Goal: Information Seeking & Learning: Learn about a topic

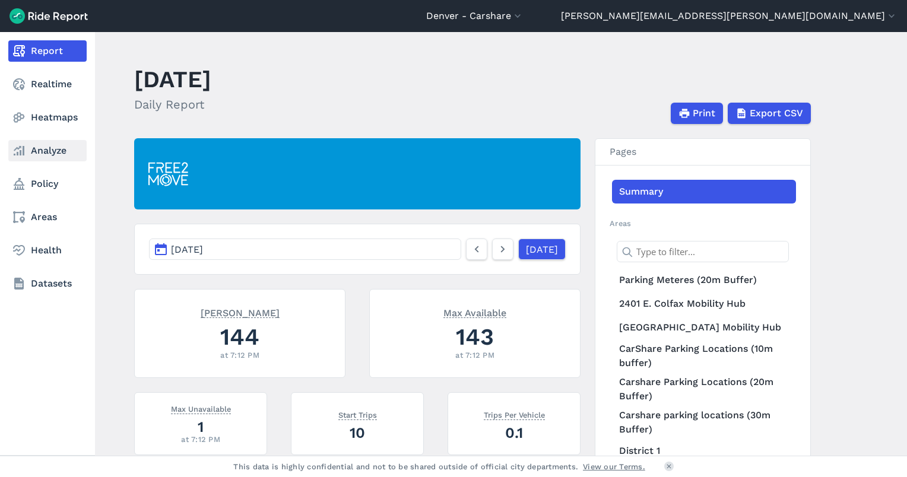
click at [44, 155] on link "Analyze" at bounding box center [47, 150] width 78 height 21
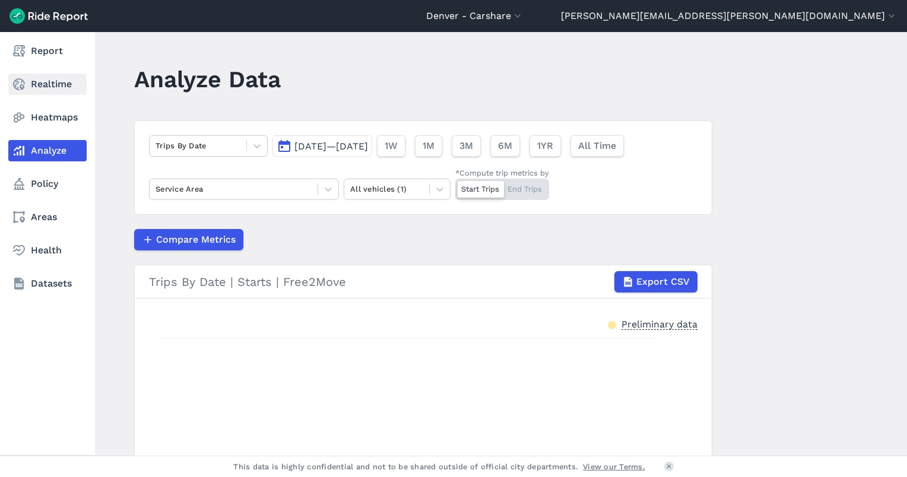
click at [52, 88] on link "Realtime" at bounding box center [47, 84] width 78 height 21
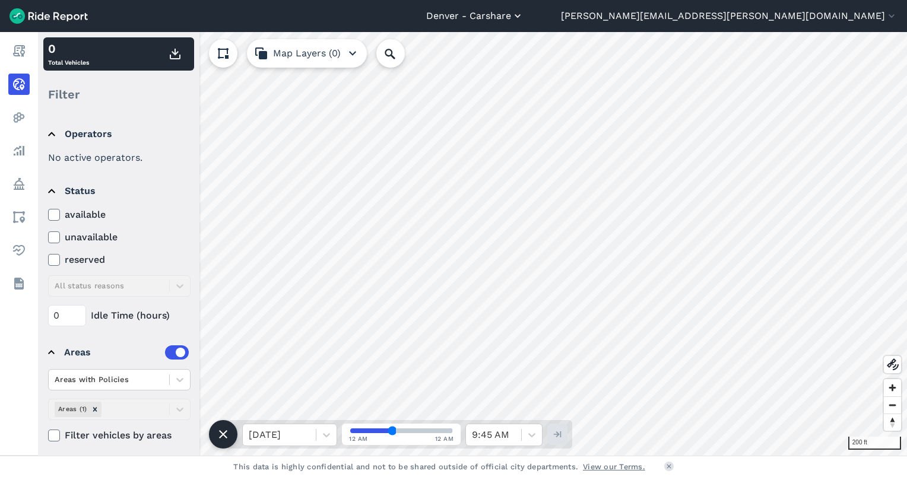
click at [520, 16] on use "button" at bounding box center [517, 16] width 6 height 4
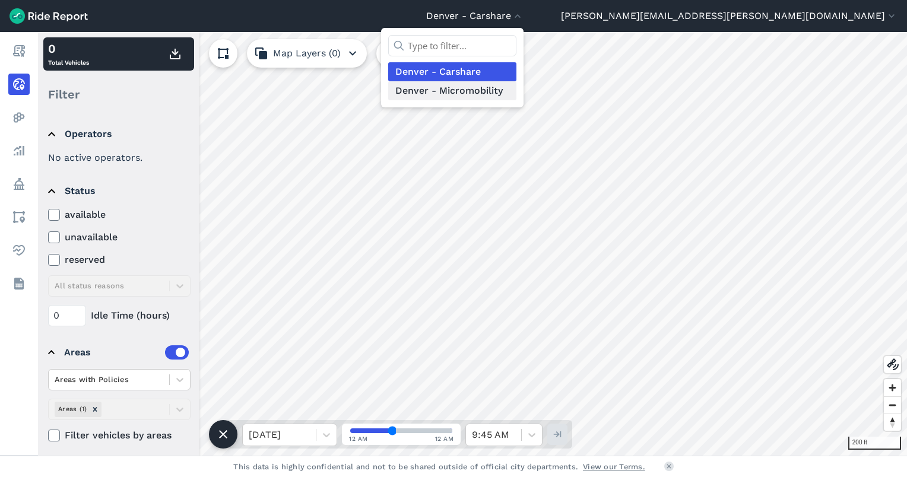
click at [516, 91] on link "Denver - Micromobility" at bounding box center [452, 90] width 128 height 19
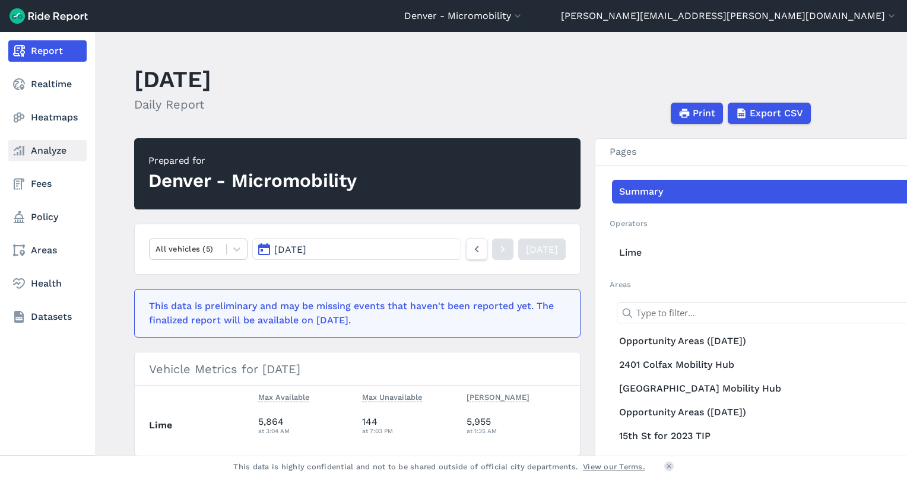
click at [45, 148] on link "Analyze" at bounding box center [47, 150] width 78 height 21
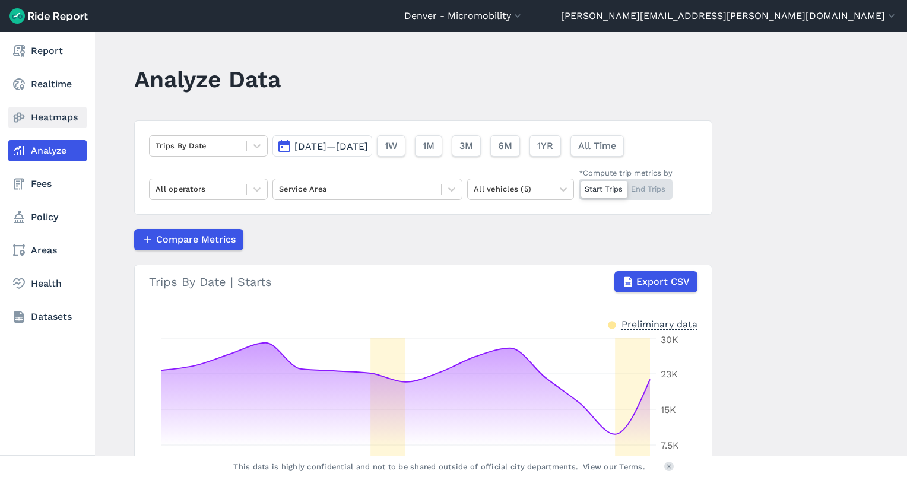
click at [23, 119] on icon at bounding box center [19, 117] width 14 height 14
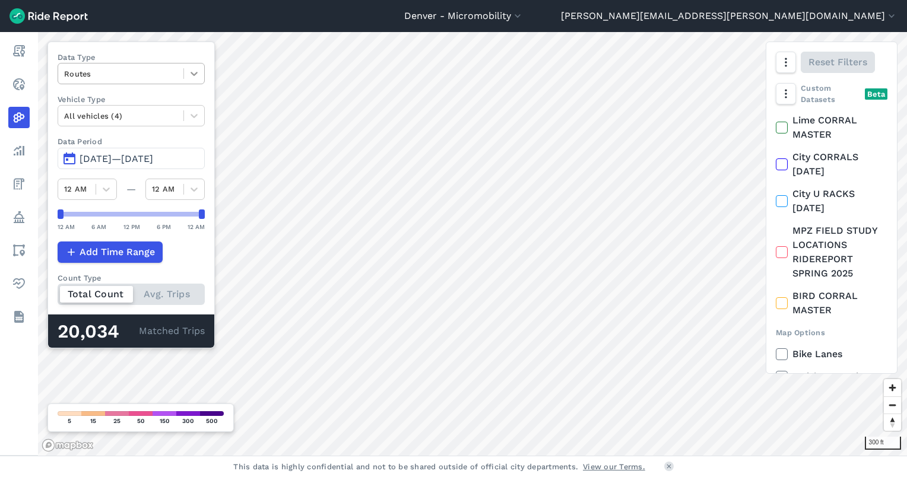
click at [199, 74] on icon at bounding box center [194, 74] width 12 height 12
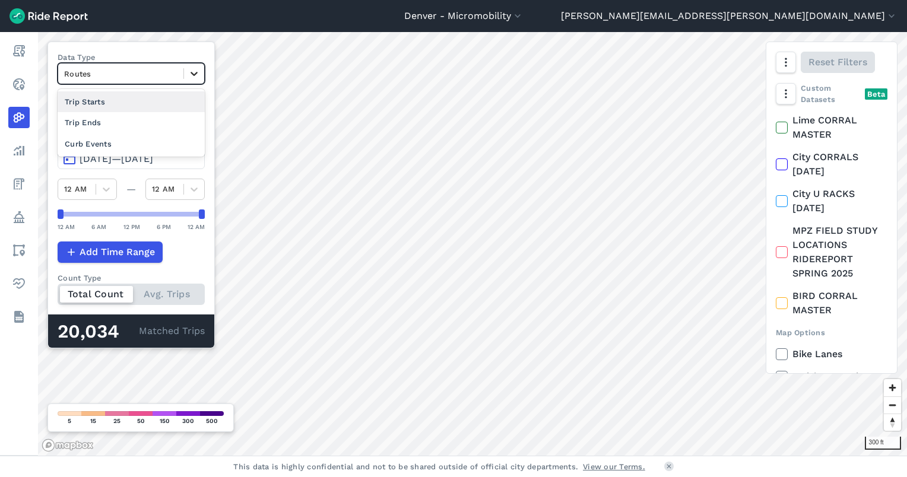
click at [199, 74] on icon at bounding box center [194, 74] width 12 height 12
click at [197, 115] on icon at bounding box center [193, 117] width 7 height 4
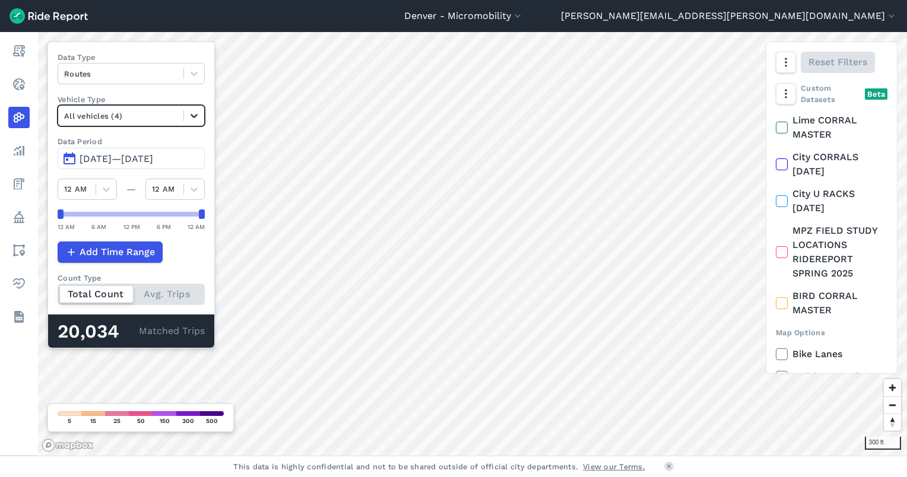
click at [197, 115] on icon at bounding box center [193, 117] width 7 height 4
click at [71, 162] on button "[DATE]—[DATE]" at bounding box center [131, 158] width 147 height 21
click at [66, 159] on button "[DATE]—[DATE]" at bounding box center [131, 158] width 147 height 21
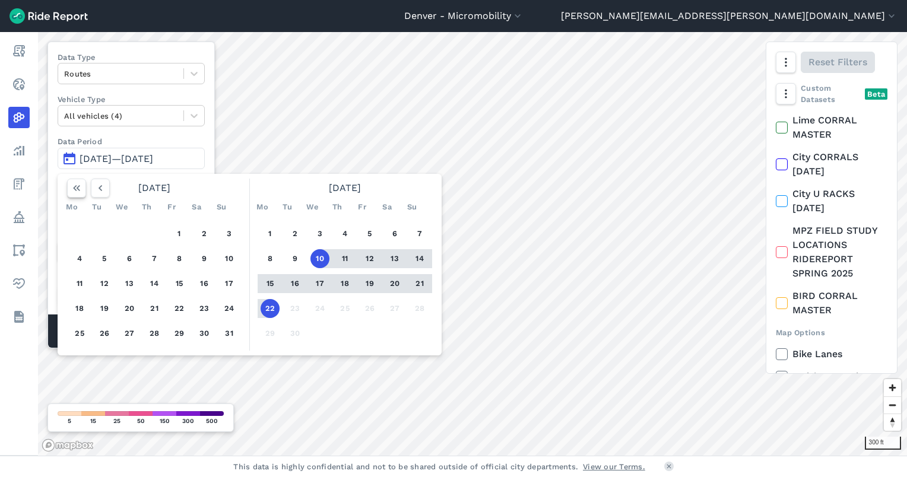
click at [78, 189] on use "button" at bounding box center [76, 188] width 7 height 6
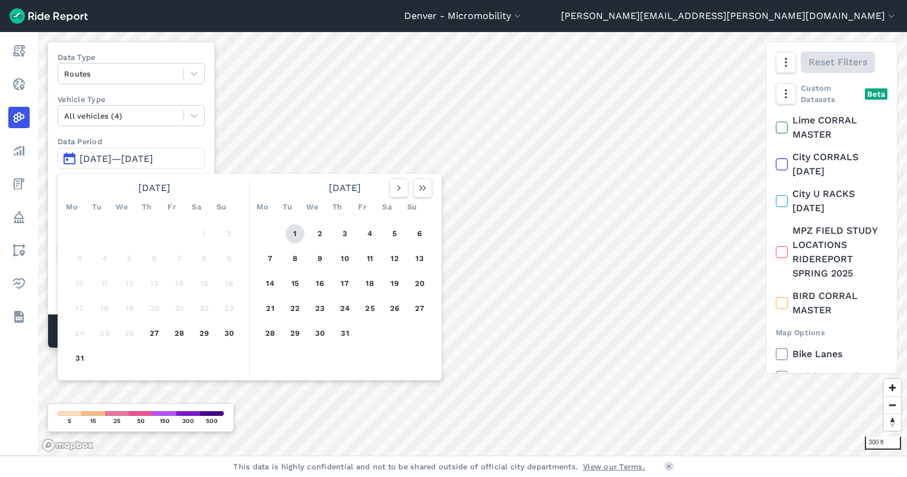
click at [294, 231] on button "1" at bounding box center [294, 233] width 19 height 19
click at [394, 186] on icon "button" at bounding box center [399, 188] width 12 height 12
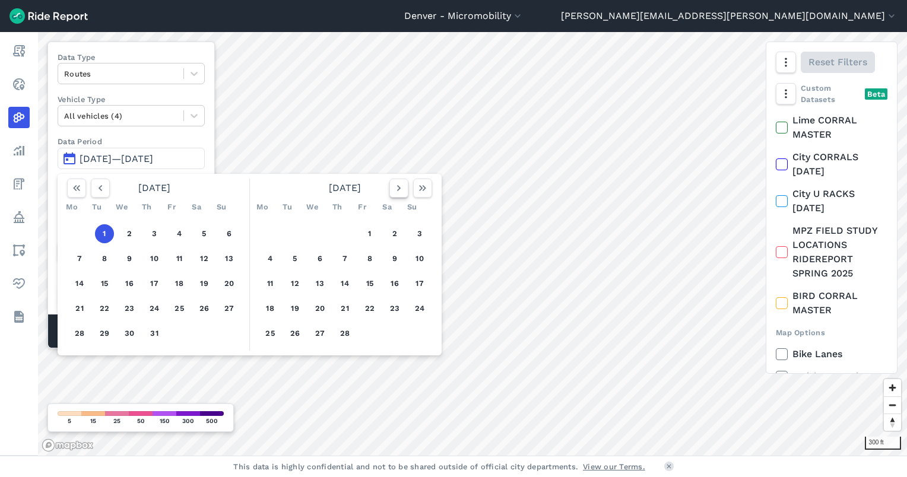
click at [394, 186] on icon "button" at bounding box center [399, 188] width 12 height 12
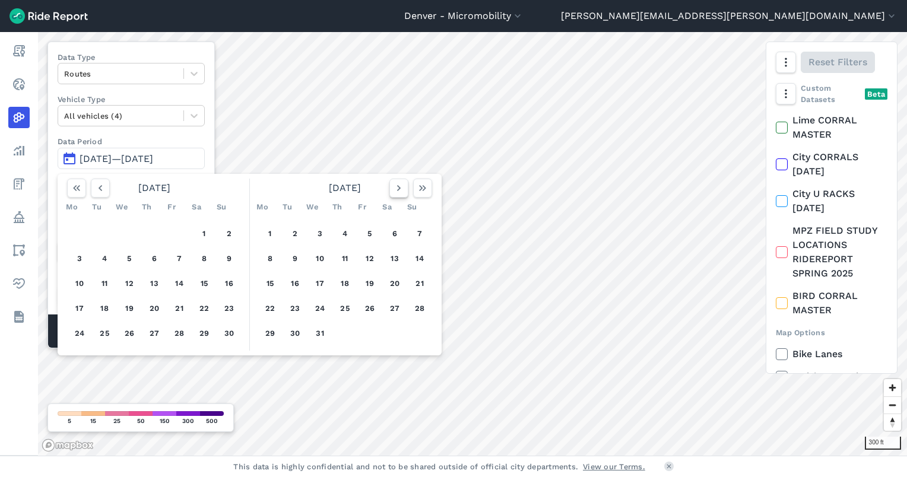
click at [394, 186] on icon "button" at bounding box center [399, 188] width 12 height 12
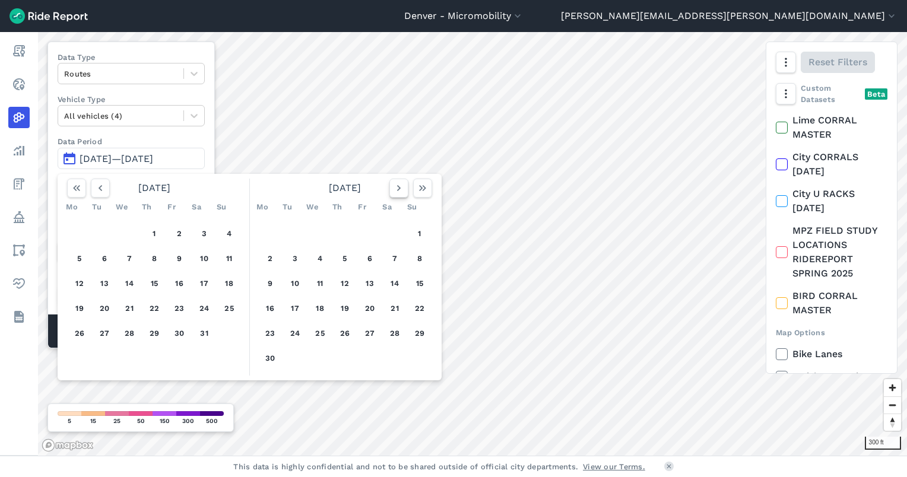
click at [394, 186] on icon "button" at bounding box center [399, 188] width 12 height 12
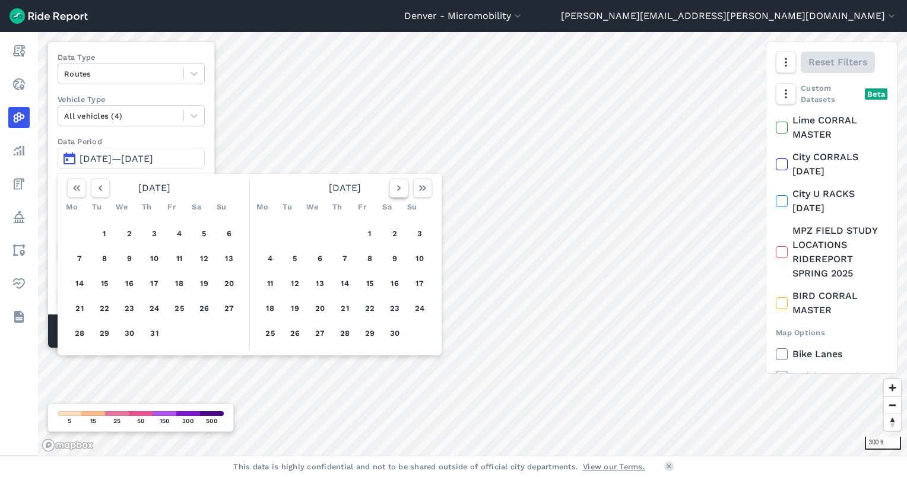
click at [394, 186] on icon "button" at bounding box center [399, 188] width 12 height 12
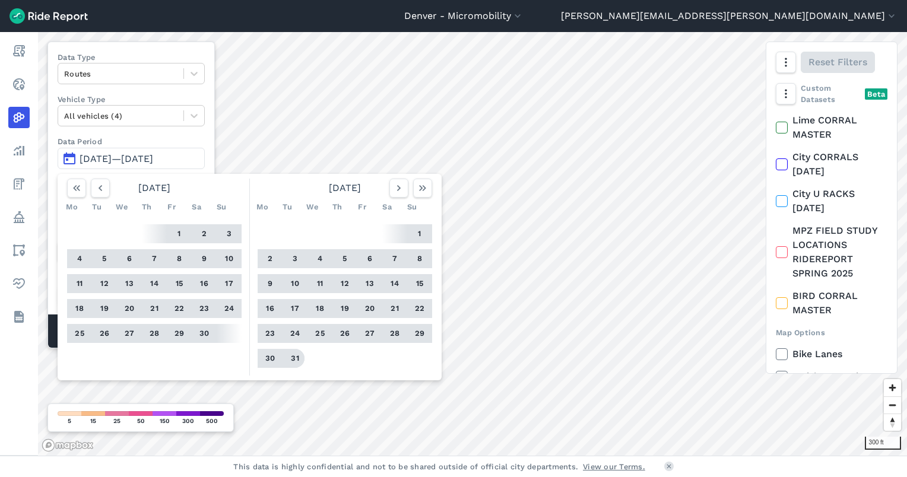
click at [294, 358] on button "31" at bounding box center [294, 358] width 19 height 19
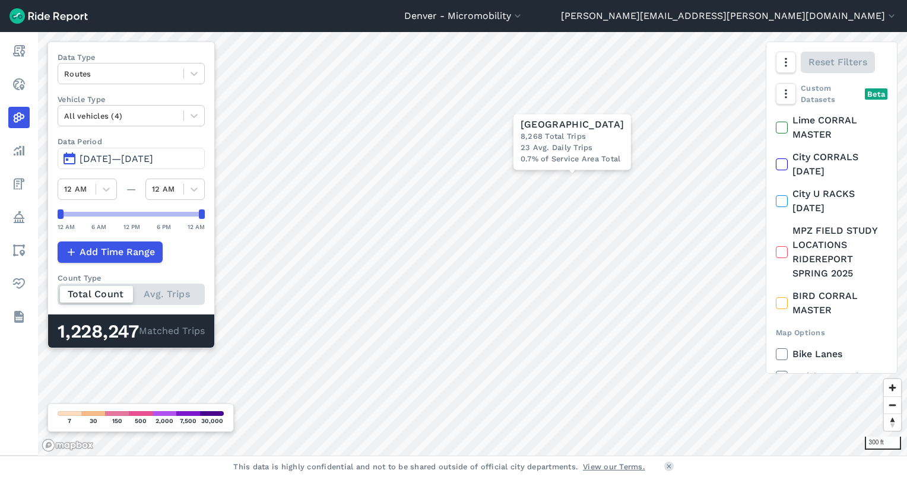
click at [71, 155] on button "[DATE]—[DATE]" at bounding box center [131, 158] width 147 height 21
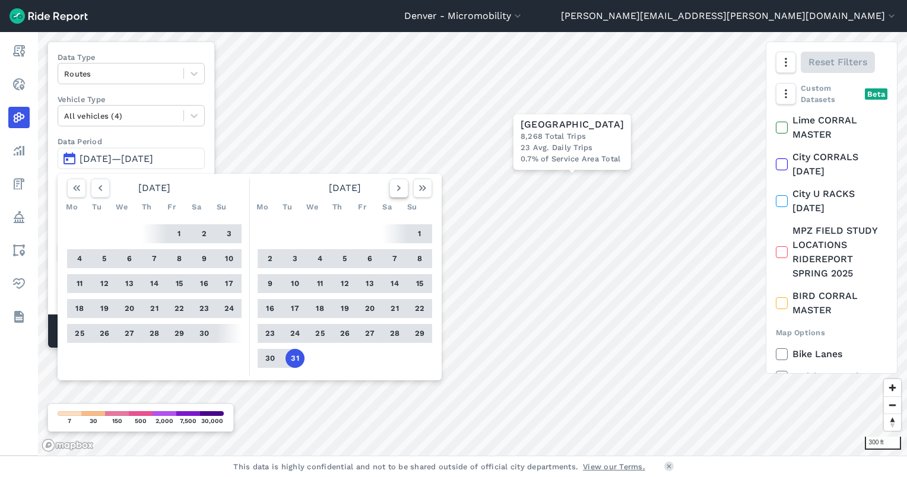
click at [404, 188] on button "button" at bounding box center [398, 188] width 19 height 19
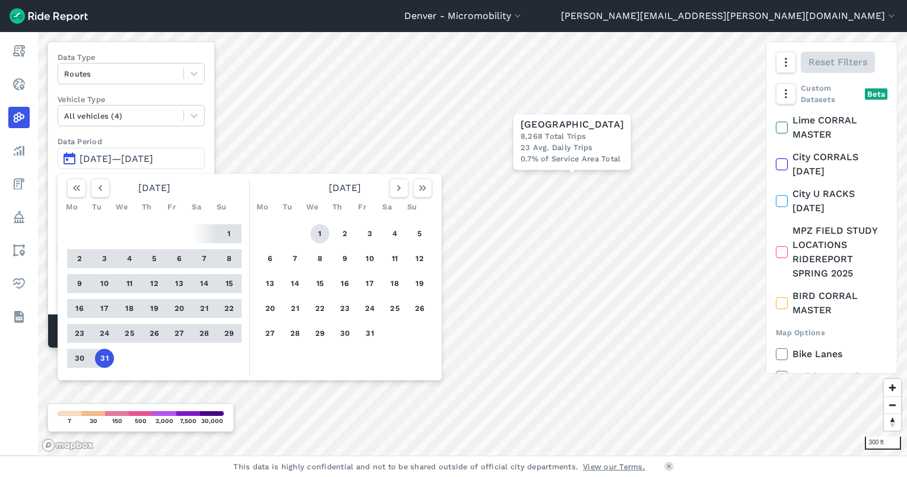
click at [321, 237] on button "1" at bounding box center [319, 233] width 19 height 19
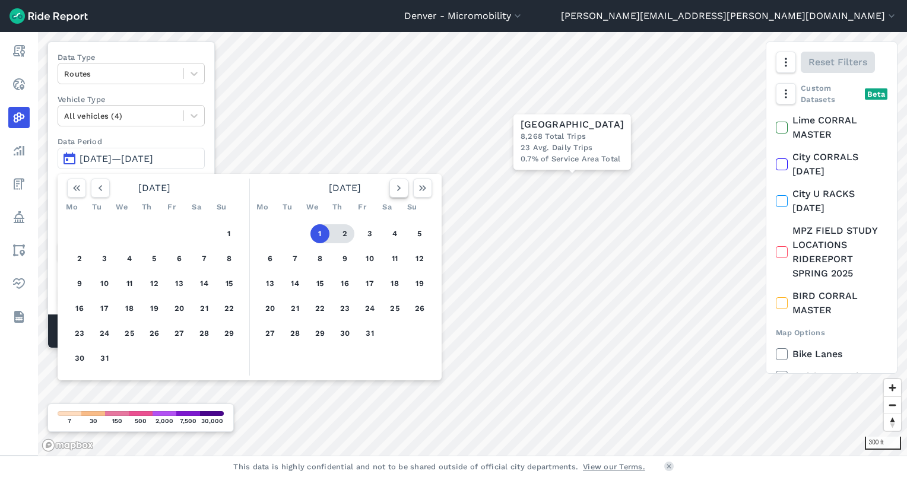
click at [393, 192] on icon "button" at bounding box center [399, 188] width 12 height 12
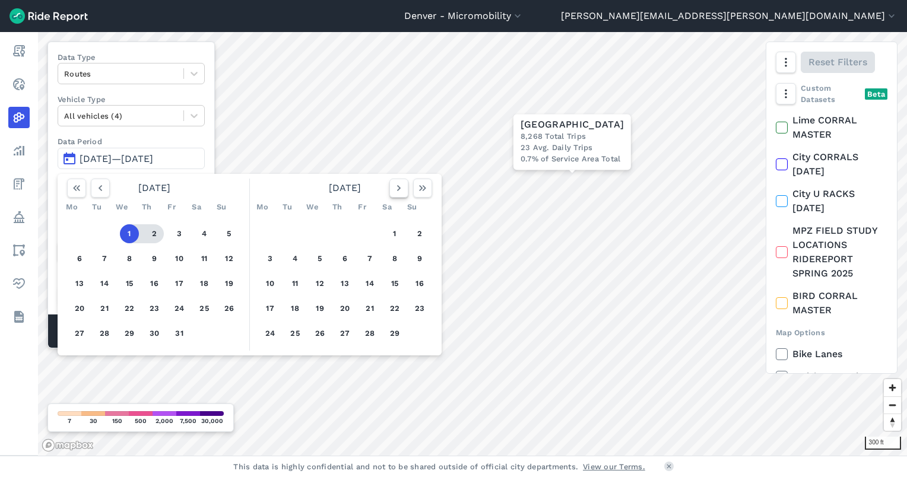
click at [393, 192] on icon "button" at bounding box center [399, 188] width 12 height 12
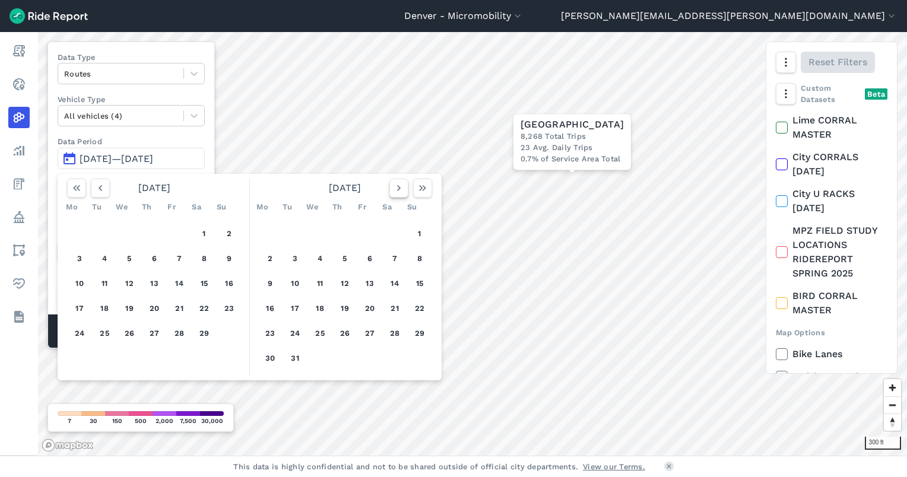
click at [393, 192] on icon "button" at bounding box center [399, 188] width 12 height 12
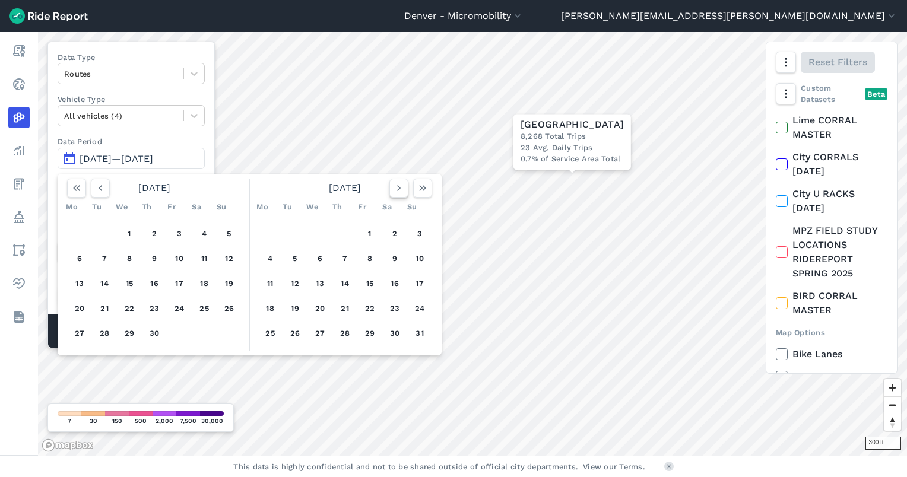
click at [393, 192] on icon "button" at bounding box center [399, 188] width 12 height 12
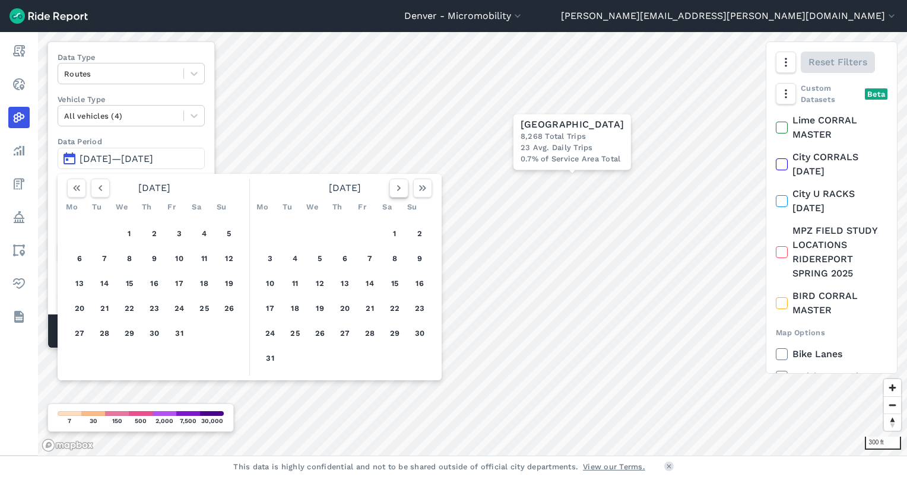
click at [393, 192] on icon "button" at bounding box center [399, 188] width 12 height 12
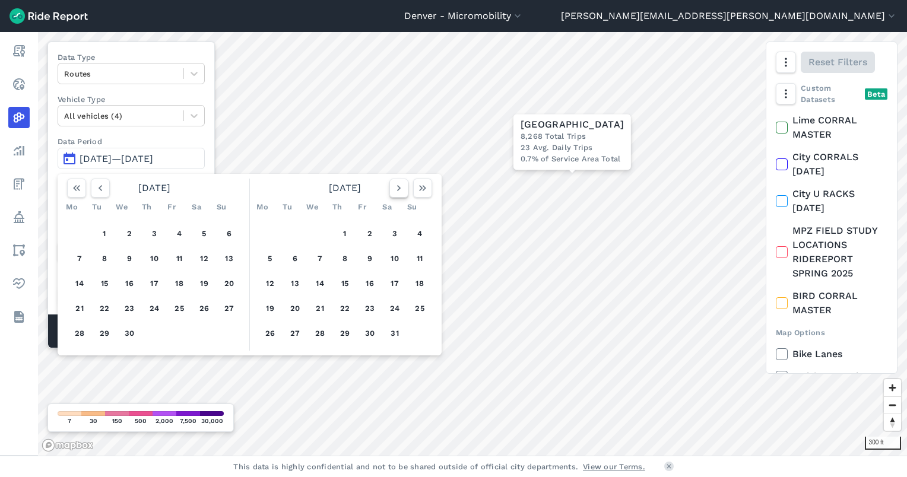
click at [393, 192] on icon "button" at bounding box center [399, 188] width 12 height 12
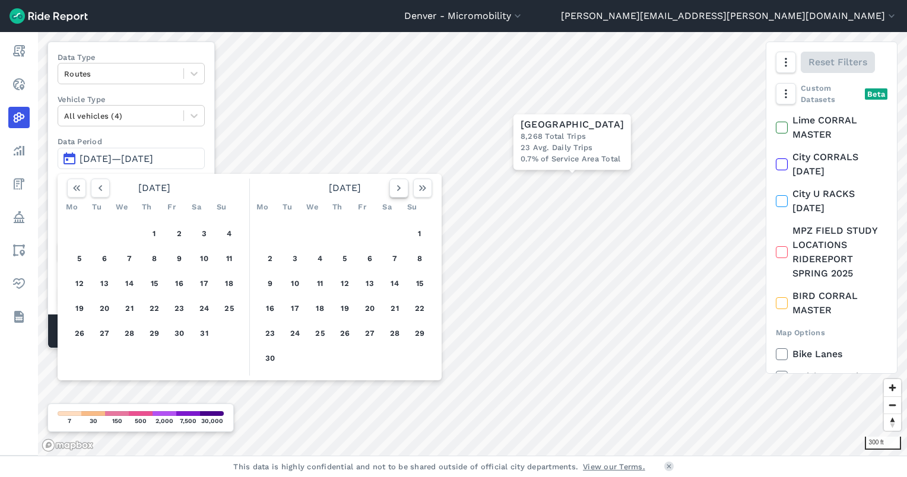
click at [393, 192] on icon "button" at bounding box center [399, 188] width 12 height 12
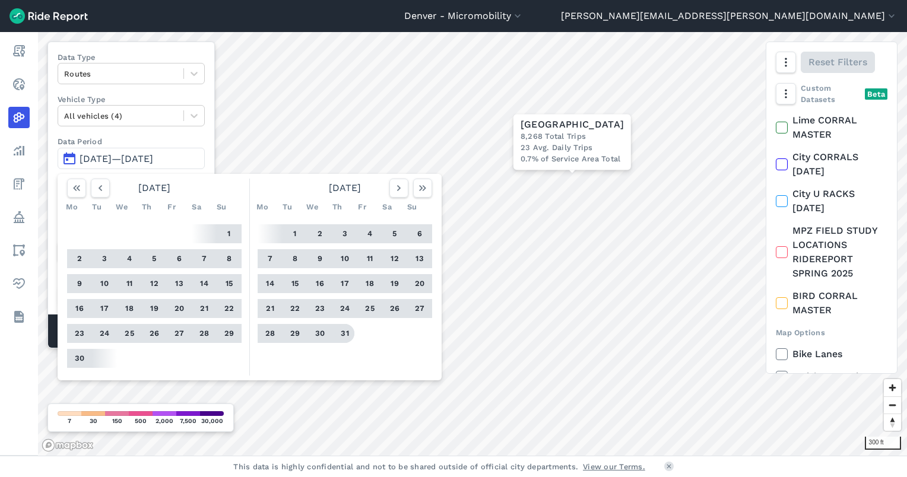
click at [345, 329] on button "31" at bounding box center [344, 333] width 19 height 19
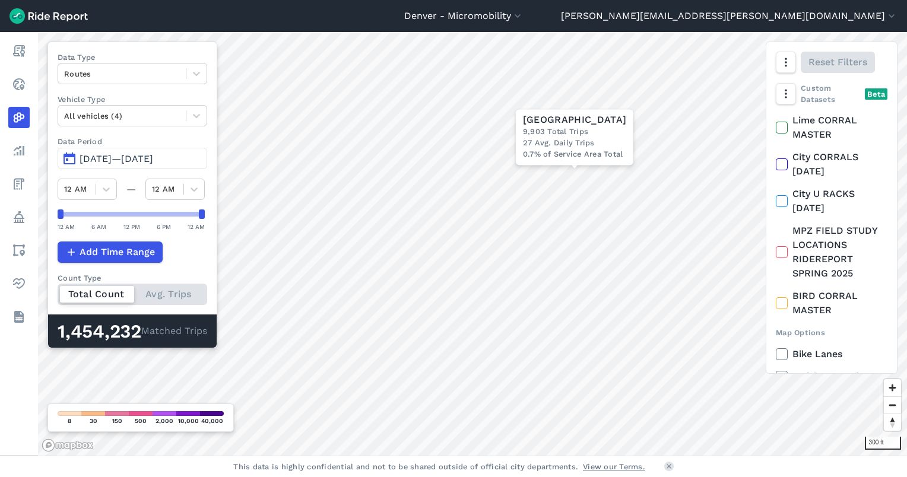
click at [70, 164] on button "[DATE]—[DATE]" at bounding box center [133, 158] width 150 height 21
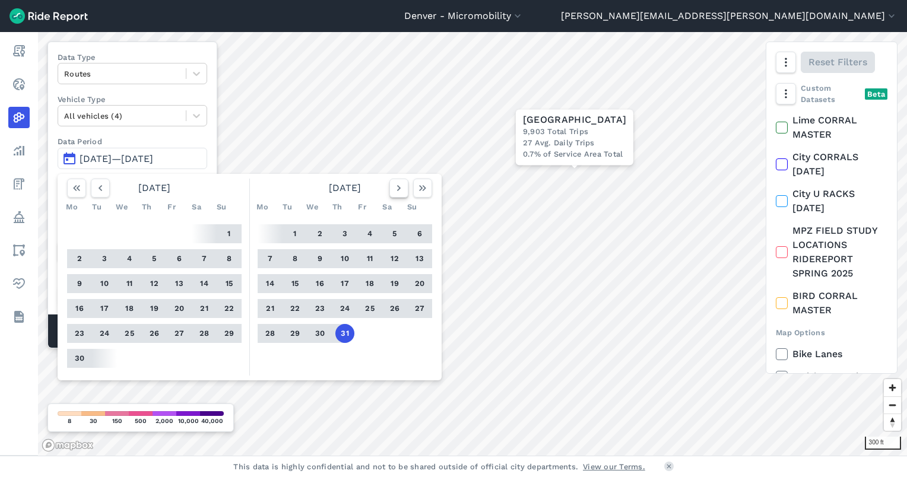
click at [401, 186] on icon "button" at bounding box center [399, 188] width 12 height 12
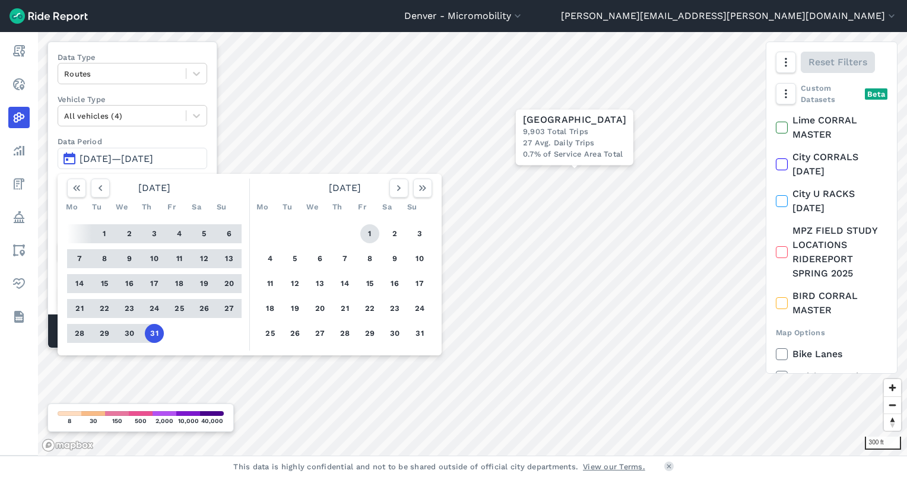
click at [371, 234] on button "1" at bounding box center [369, 233] width 19 height 19
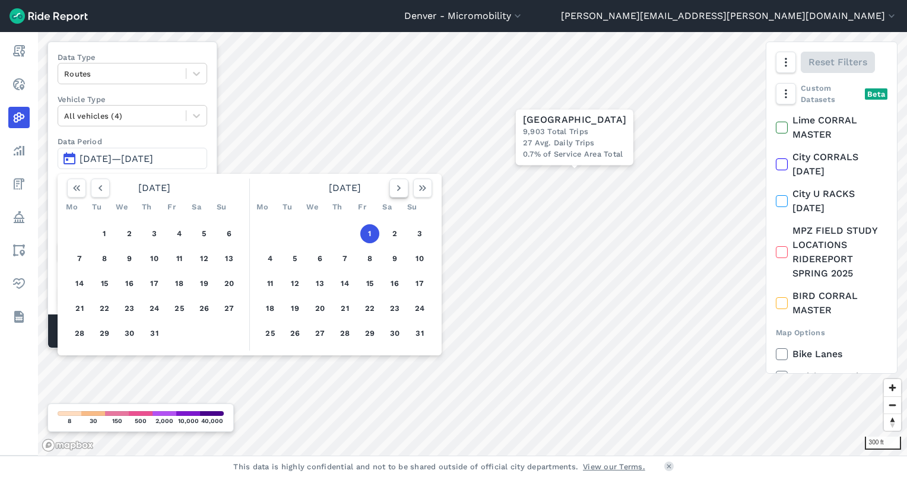
click at [398, 187] on icon "button" at bounding box center [399, 188] width 12 height 12
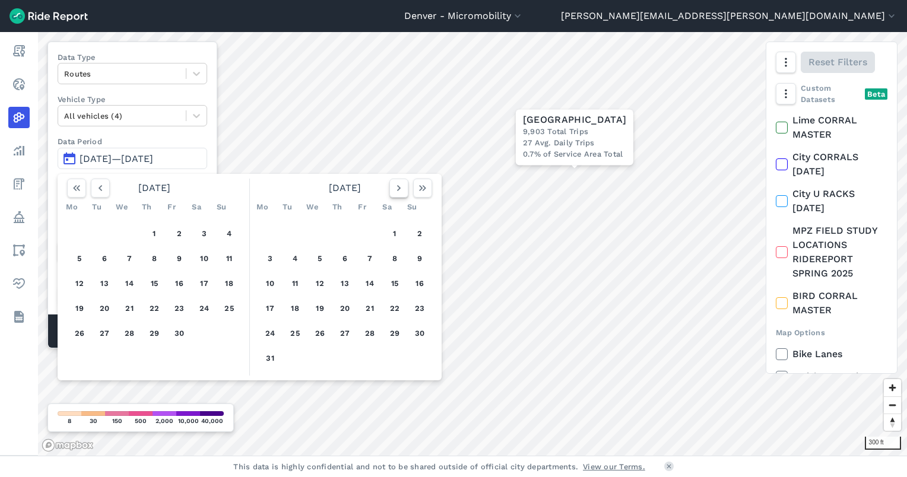
click at [398, 187] on icon "button" at bounding box center [399, 188] width 12 height 12
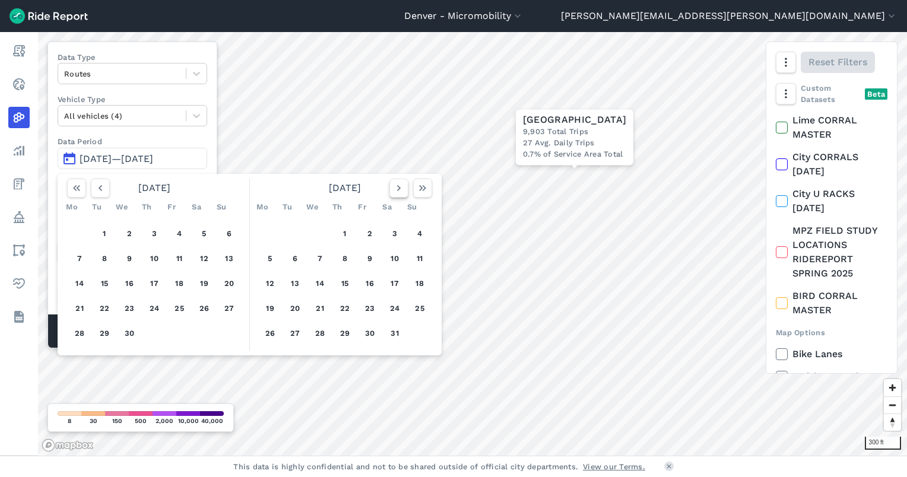
click at [398, 187] on icon "button" at bounding box center [399, 188] width 12 height 12
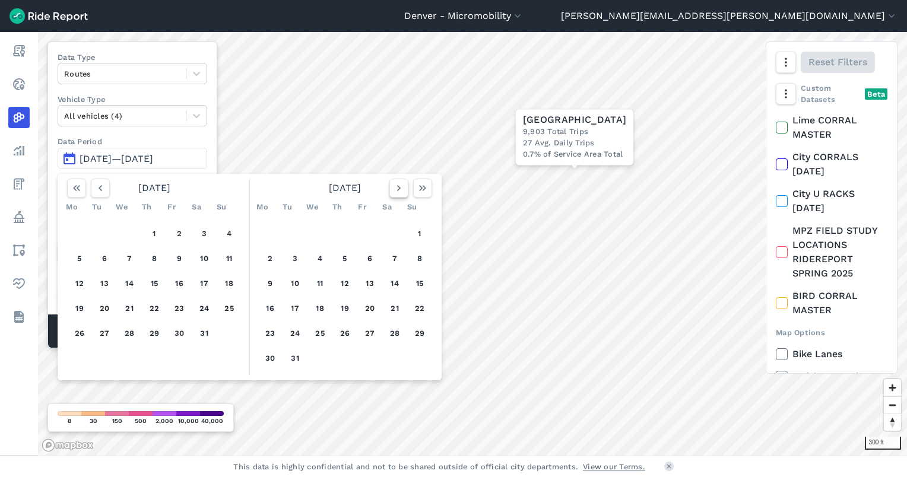
click at [398, 187] on icon "button" at bounding box center [399, 188] width 12 height 12
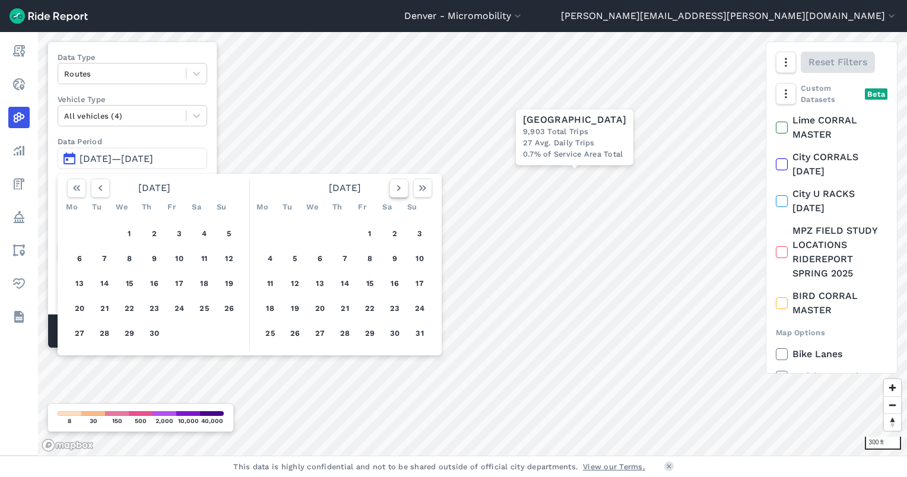
click at [398, 187] on icon "button" at bounding box center [399, 188] width 12 height 12
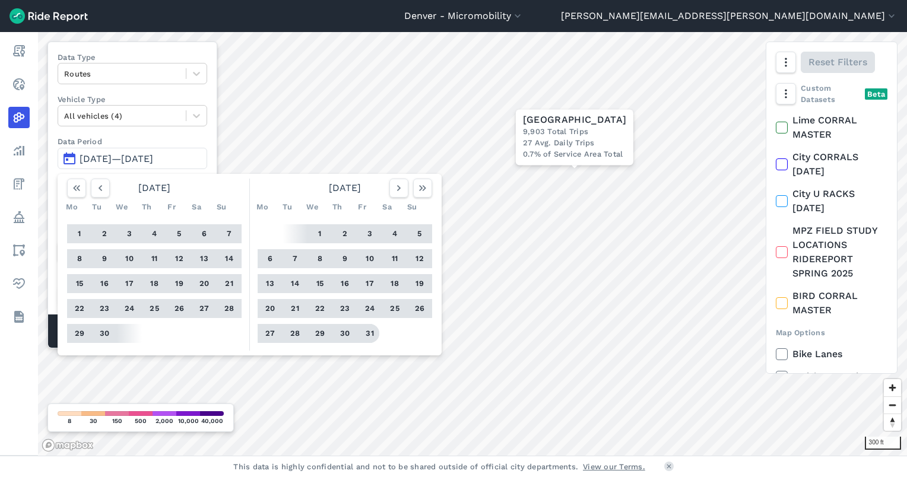
click at [367, 335] on button "31" at bounding box center [369, 333] width 19 height 19
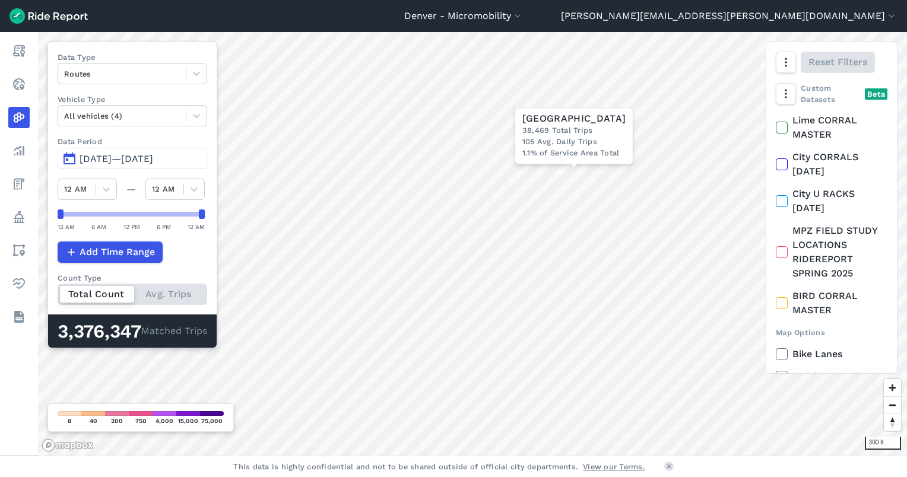
click at [68, 162] on button "[DATE]—[DATE]" at bounding box center [133, 158] width 150 height 21
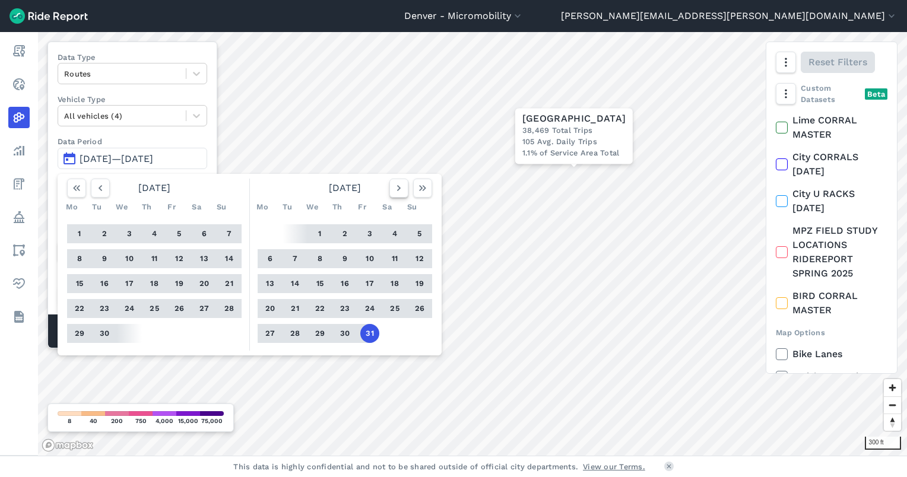
click at [396, 186] on icon "button" at bounding box center [399, 188] width 12 height 12
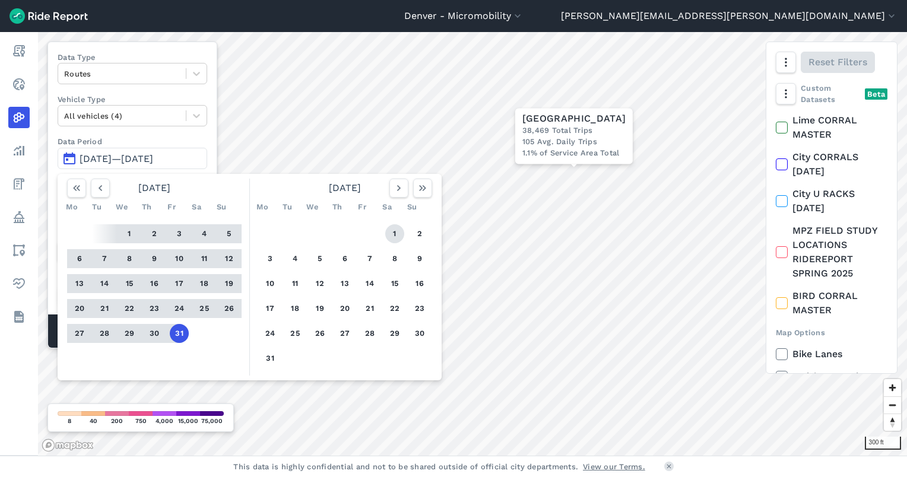
click at [392, 234] on button "1" at bounding box center [394, 233] width 19 height 19
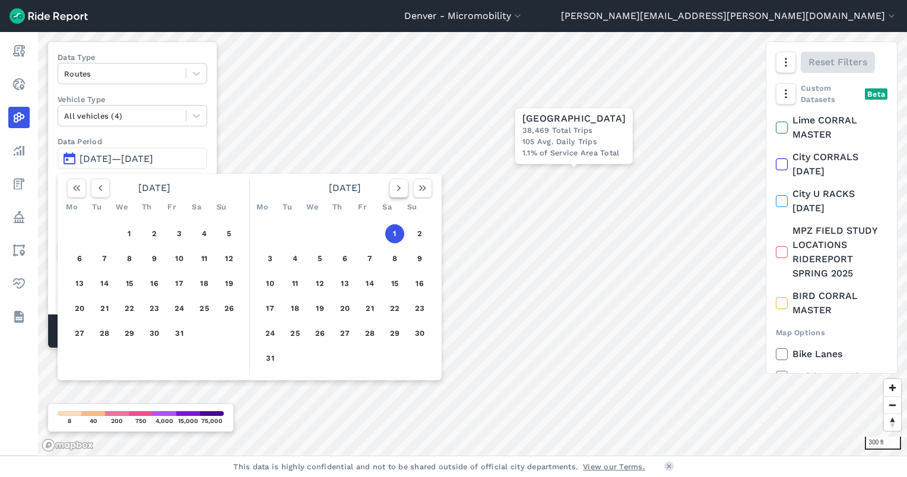
click at [398, 189] on use "button" at bounding box center [399, 188] width 4 height 6
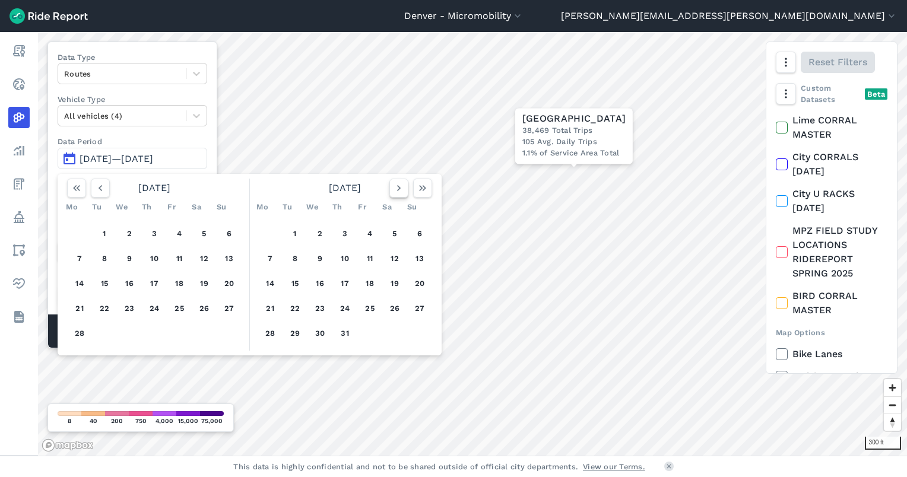
click at [398, 189] on use "button" at bounding box center [399, 188] width 4 height 6
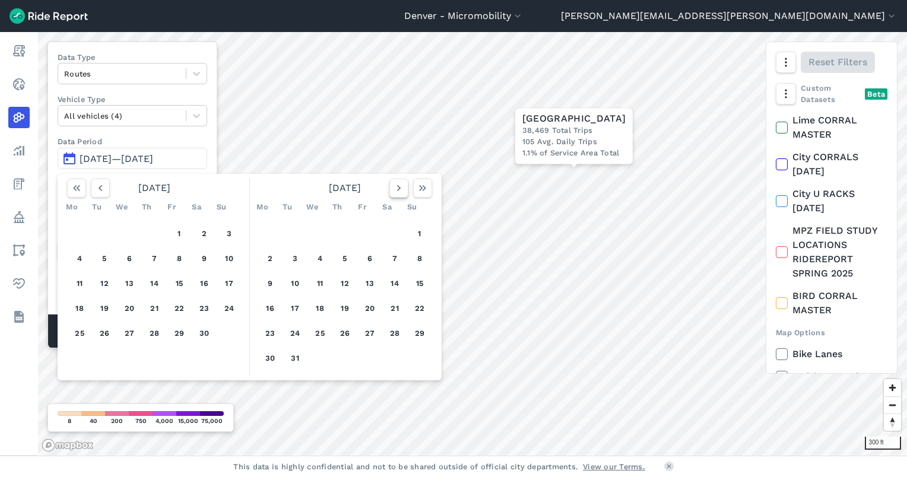
click at [398, 189] on use "button" at bounding box center [399, 188] width 4 height 6
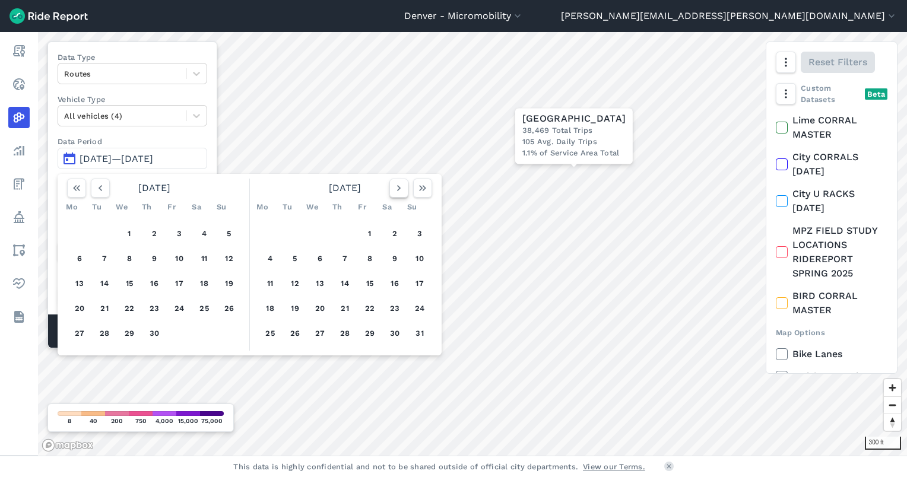
click at [398, 189] on use "button" at bounding box center [399, 188] width 4 height 6
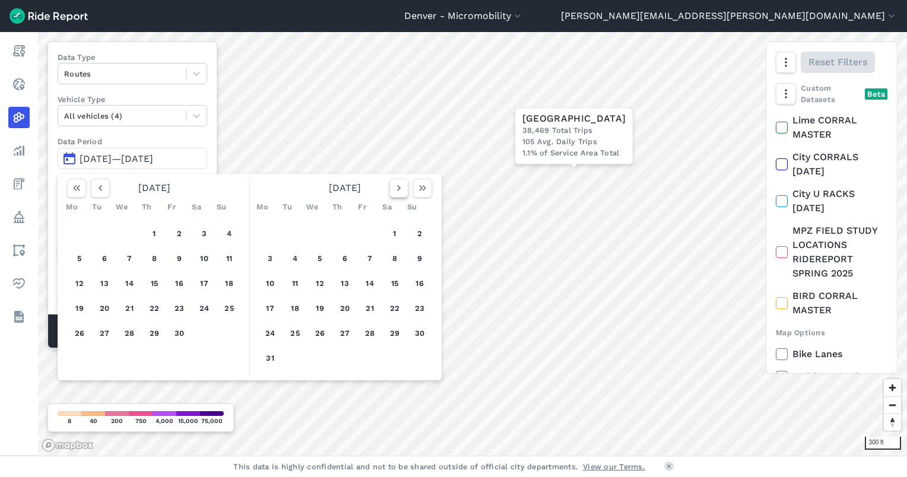
click at [398, 189] on use "button" at bounding box center [399, 188] width 4 height 6
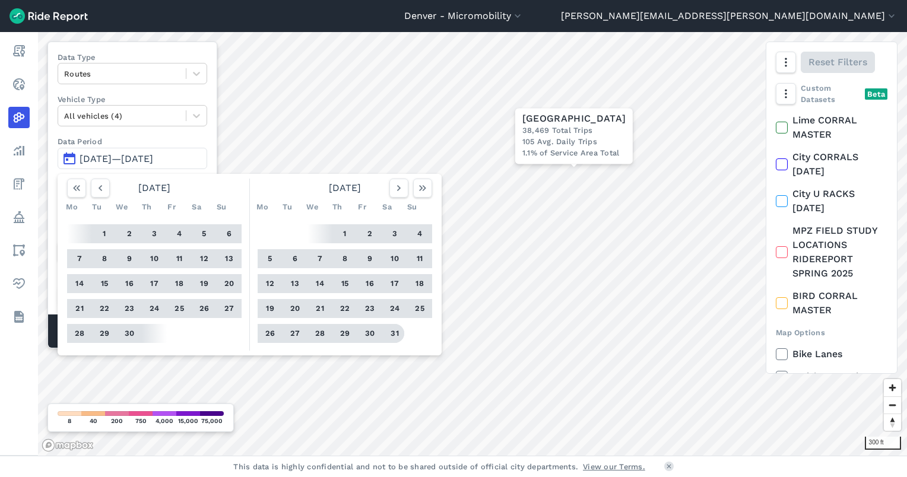
click at [394, 334] on button "31" at bounding box center [394, 333] width 19 height 19
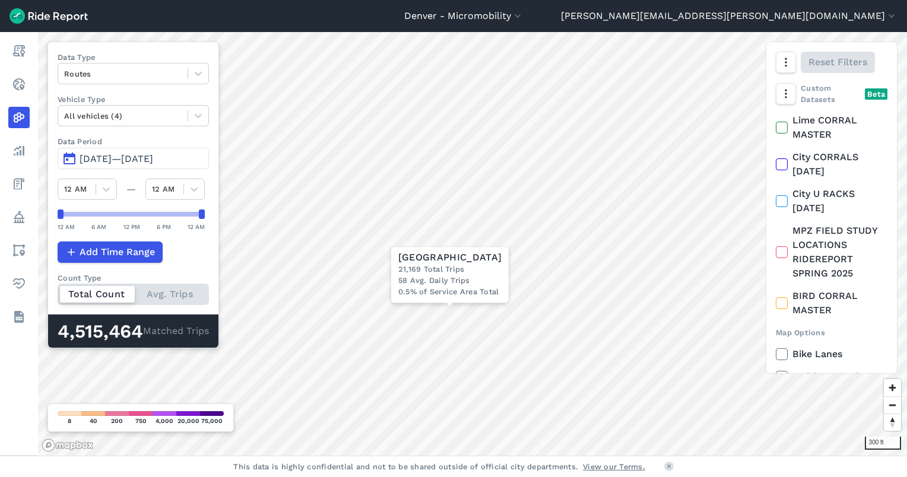
click at [65, 160] on button "[DATE]—[DATE]" at bounding box center [133, 158] width 151 height 21
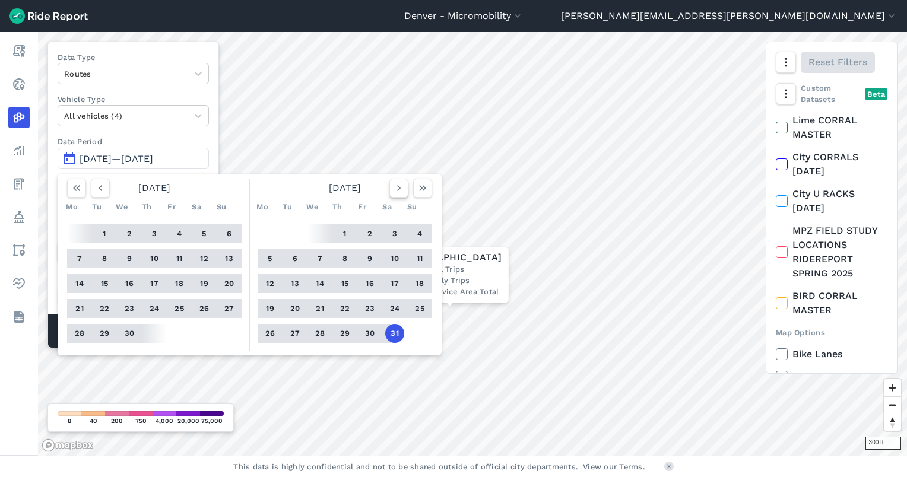
click at [398, 186] on use "button" at bounding box center [399, 188] width 4 height 6
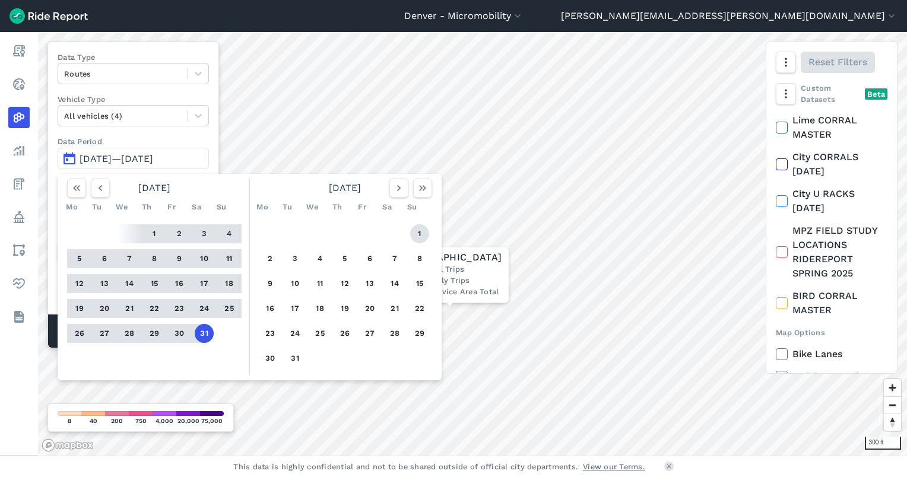
click at [422, 234] on button "1" at bounding box center [419, 233] width 19 height 19
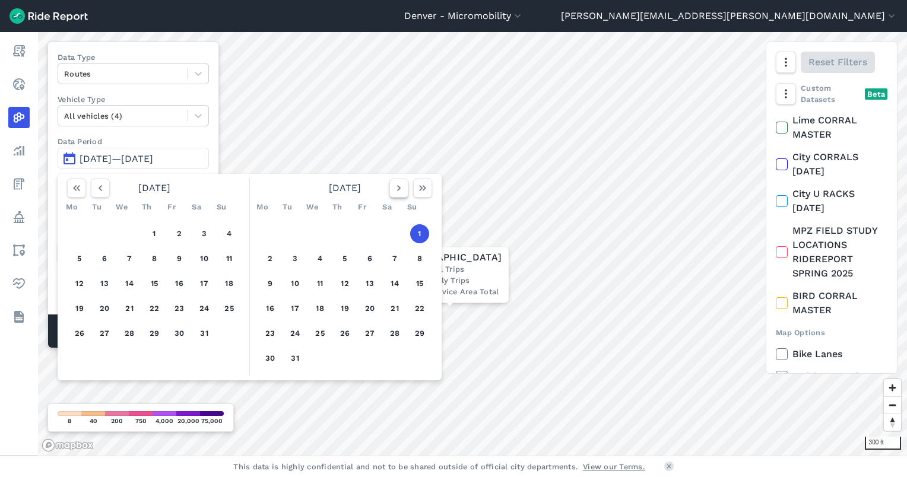
click at [399, 186] on use "button" at bounding box center [399, 188] width 4 height 6
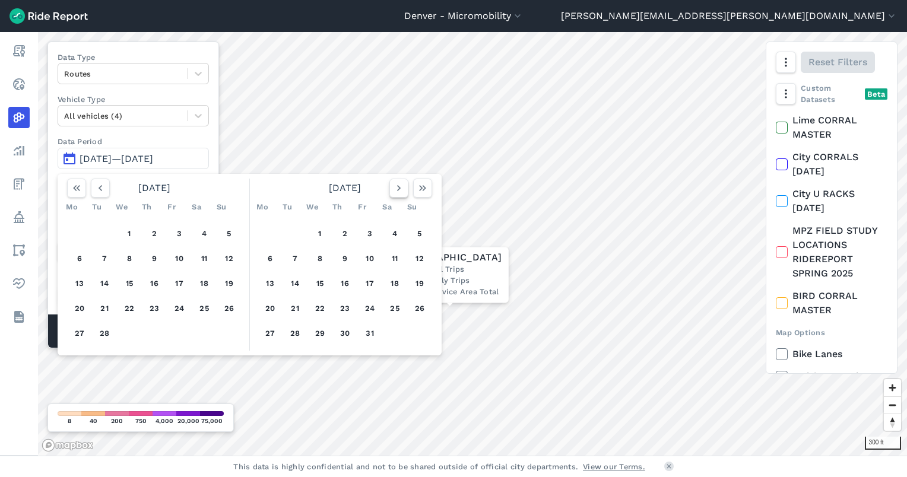
click at [399, 186] on use "button" at bounding box center [399, 188] width 4 height 6
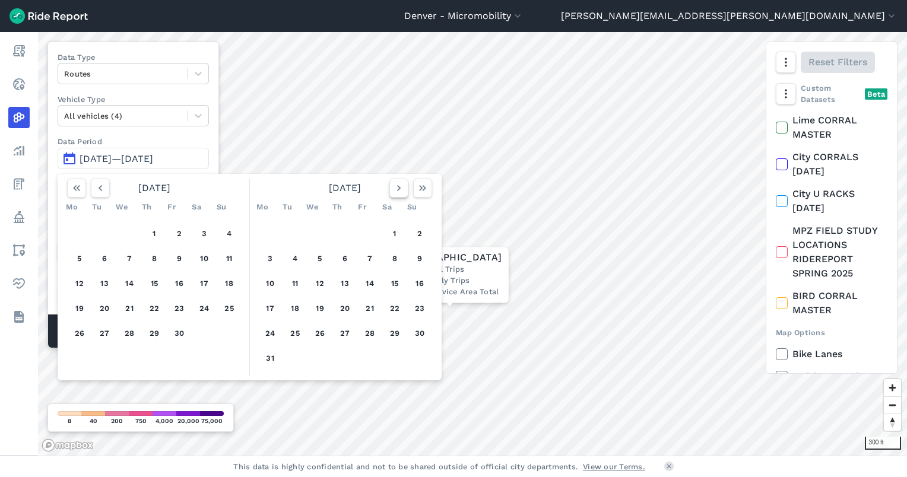
click at [399, 186] on use "button" at bounding box center [399, 188] width 4 height 6
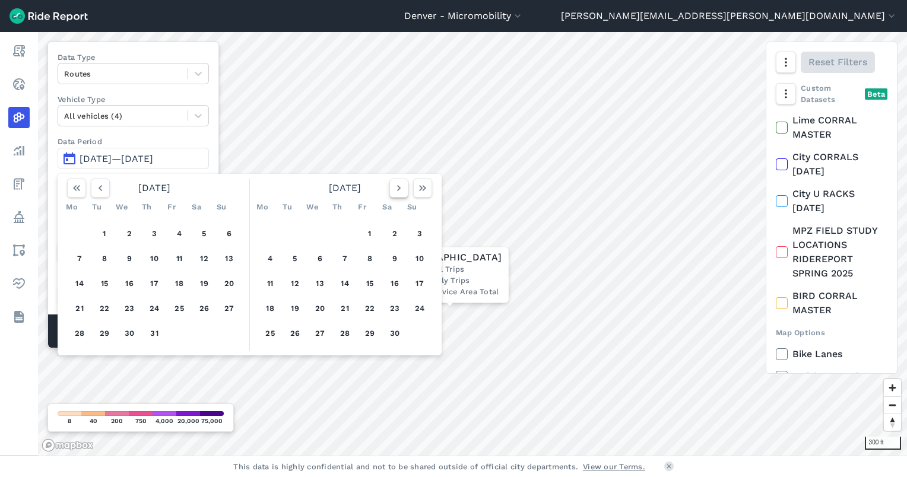
click at [399, 186] on use "button" at bounding box center [399, 188] width 4 height 6
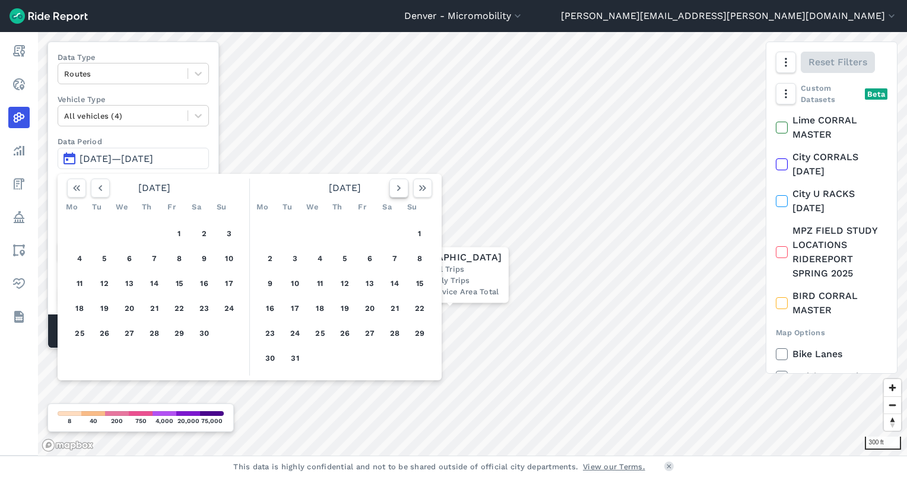
click at [399, 186] on use "button" at bounding box center [399, 188] width 4 height 6
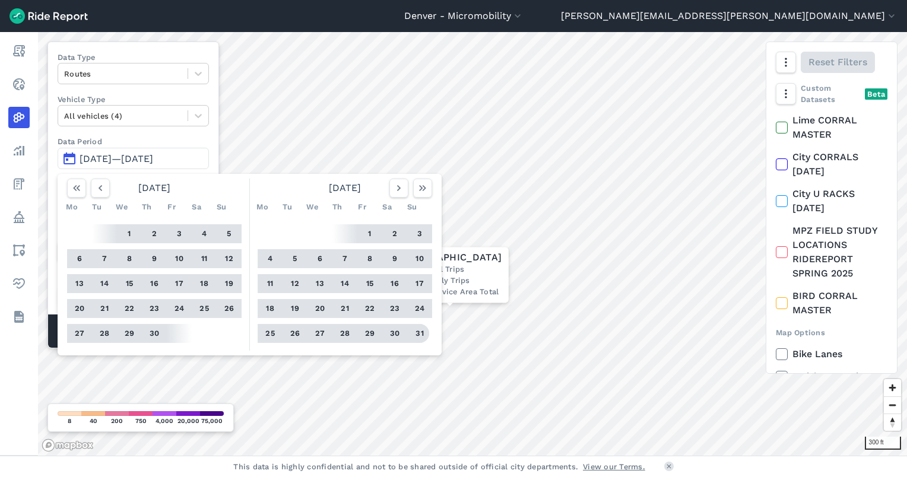
click at [416, 333] on button "31" at bounding box center [419, 333] width 19 height 19
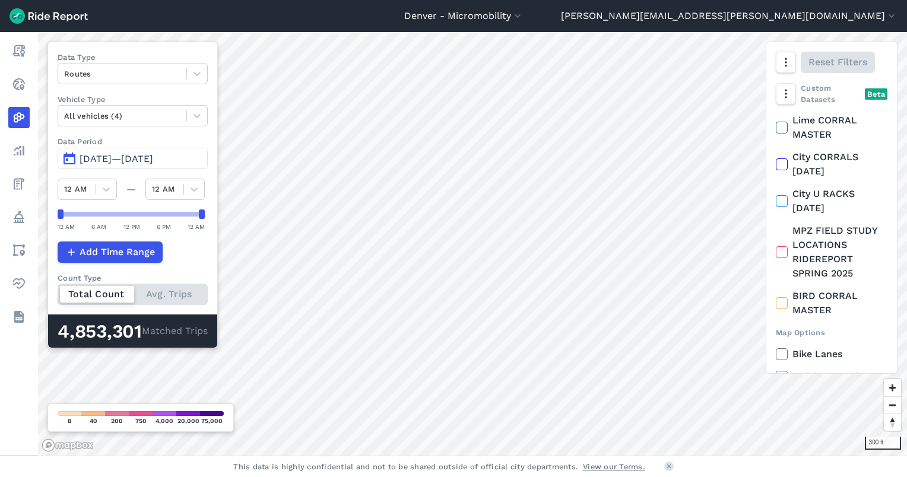
click at [68, 158] on button "[DATE]—[DATE]" at bounding box center [133, 158] width 150 height 21
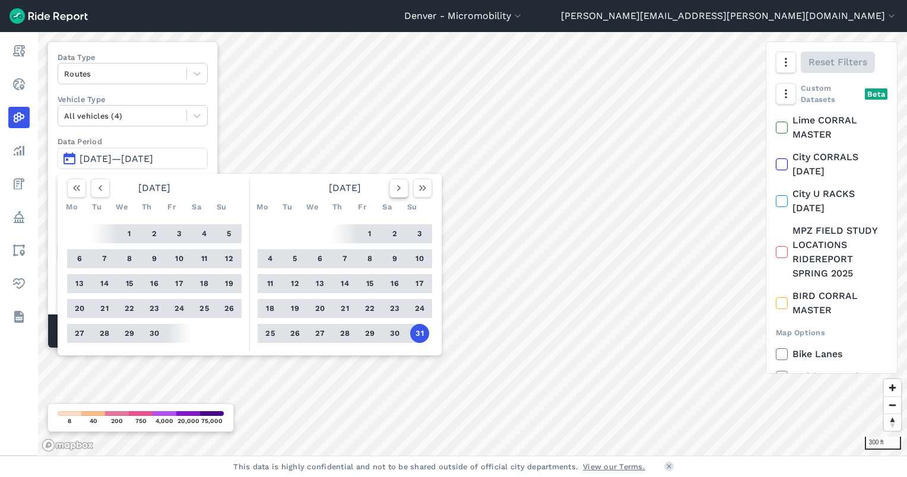
click at [394, 188] on icon "button" at bounding box center [399, 188] width 12 height 12
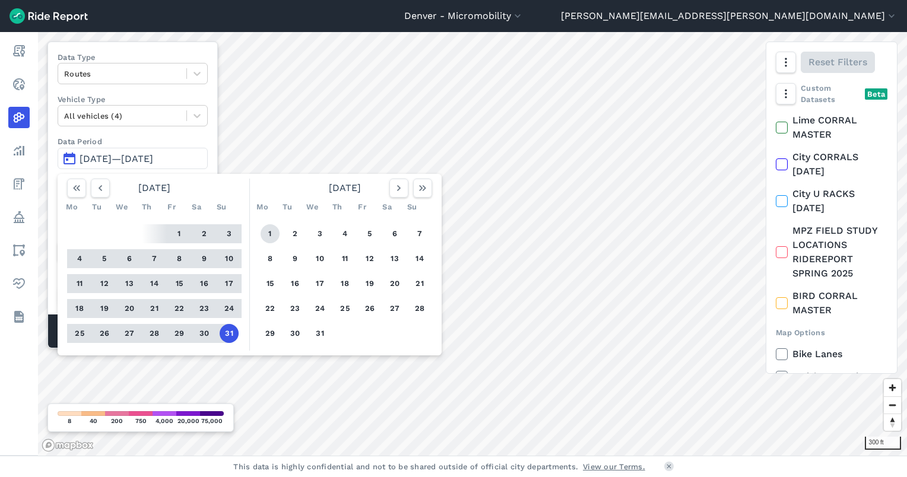
click at [266, 235] on button "1" at bounding box center [269, 233] width 19 height 19
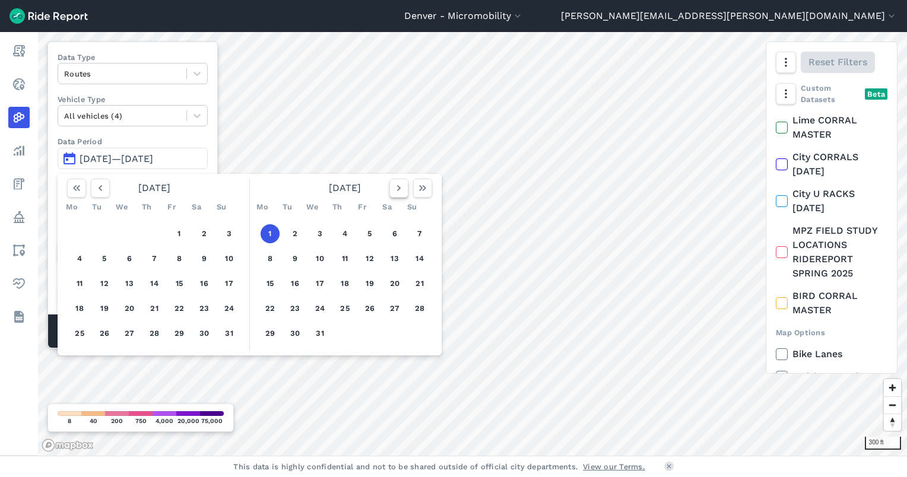
click at [396, 188] on icon "button" at bounding box center [399, 188] width 12 height 12
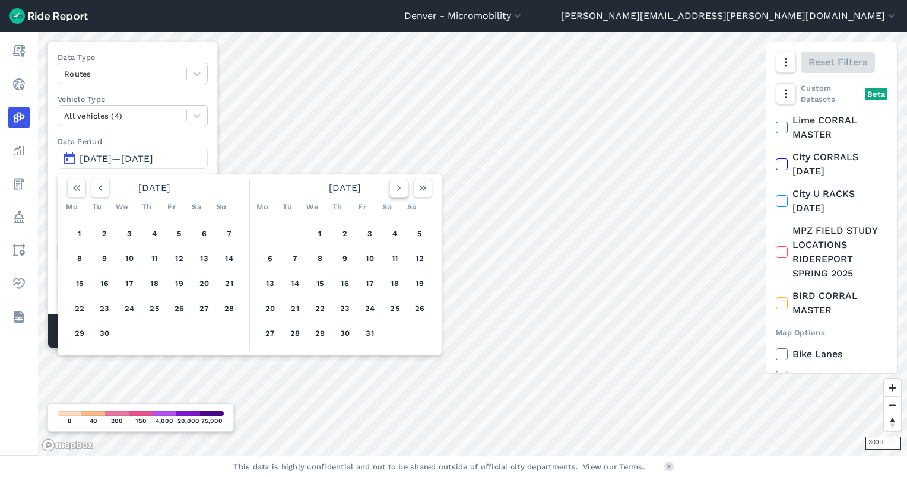
click at [396, 188] on icon "button" at bounding box center [399, 188] width 12 height 12
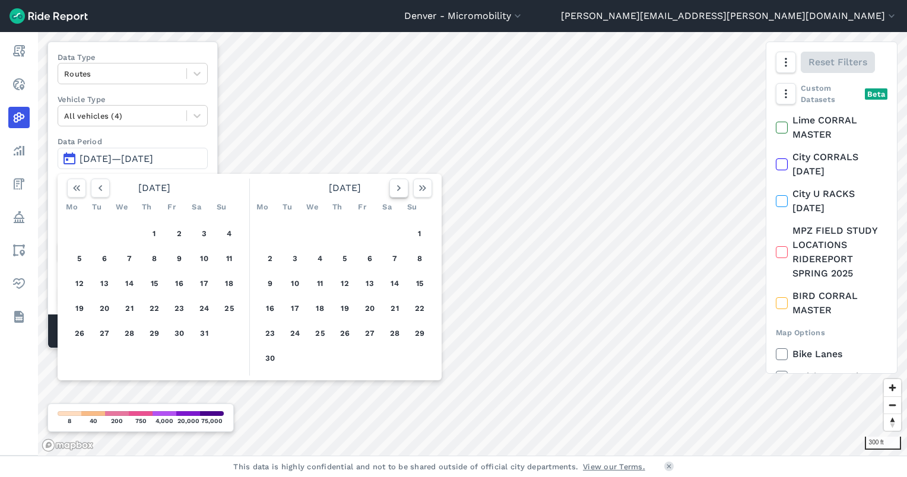
click at [396, 188] on icon "button" at bounding box center [399, 188] width 12 height 12
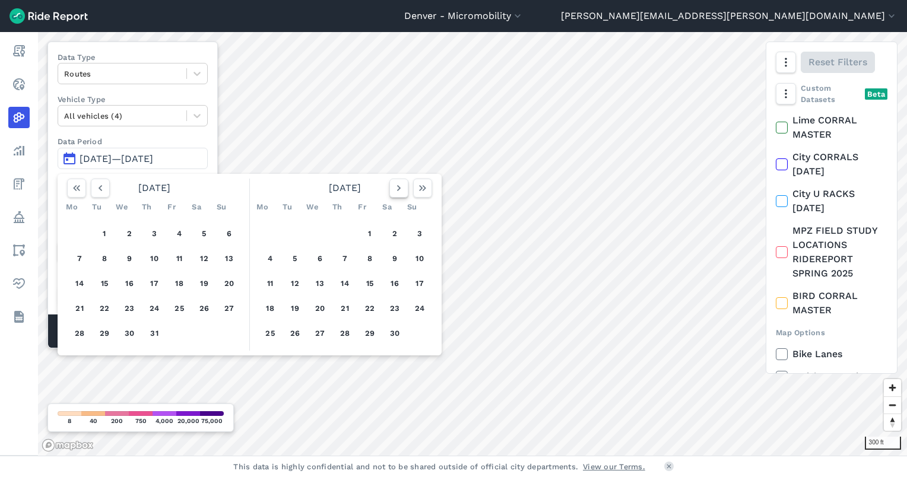
click at [396, 188] on icon "button" at bounding box center [399, 188] width 12 height 12
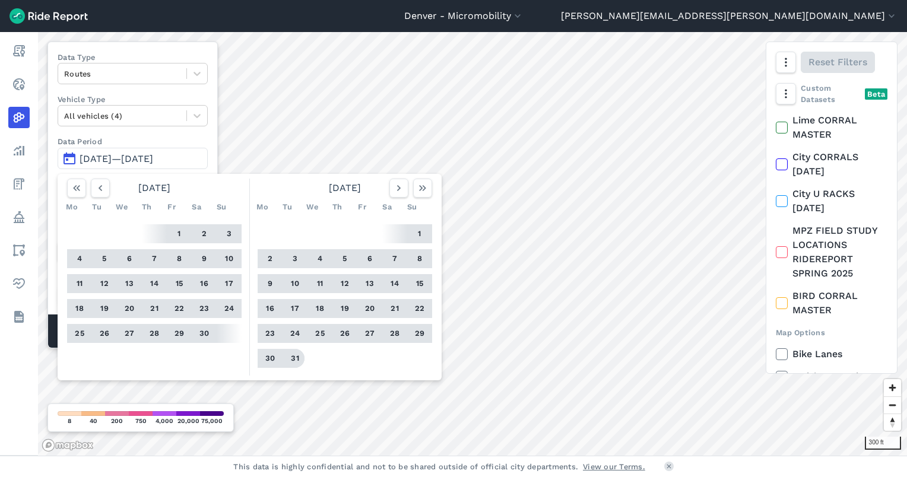
click at [294, 356] on button "31" at bounding box center [294, 358] width 19 height 19
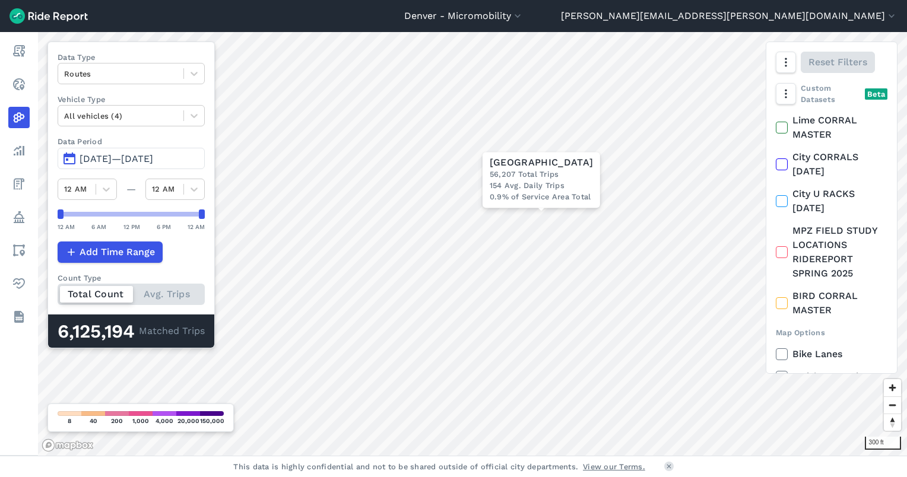
click at [69, 154] on button "[DATE]—[DATE]" at bounding box center [131, 158] width 147 height 21
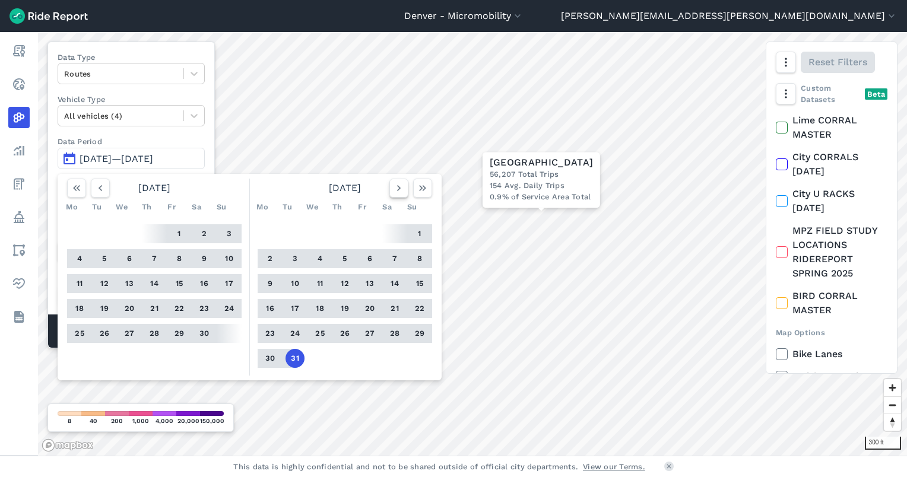
click at [402, 189] on icon "button" at bounding box center [399, 188] width 12 height 12
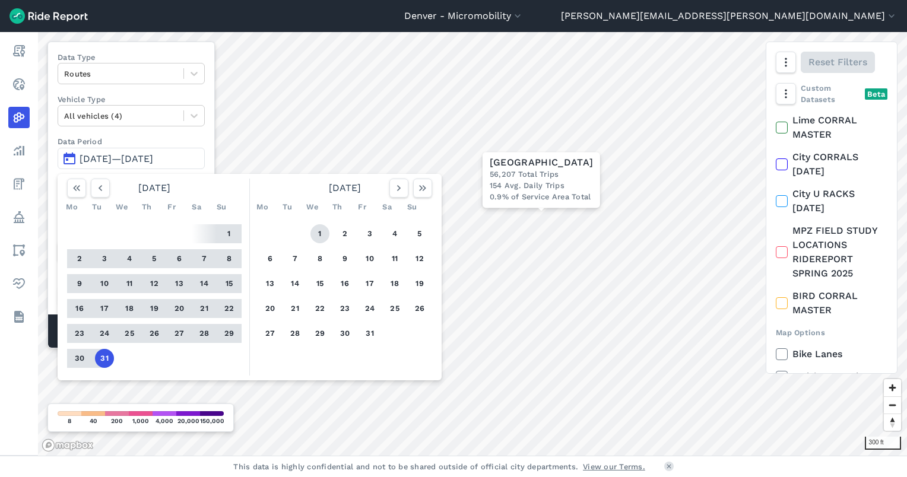
click at [326, 229] on button "1" at bounding box center [319, 233] width 19 height 19
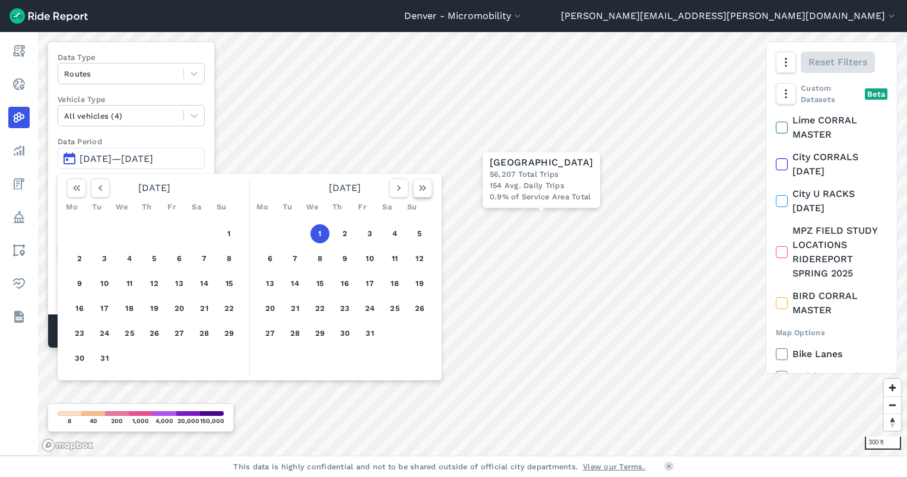
click at [419, 195] on button "button" at bounding box center [422, 188] width 19 height 19
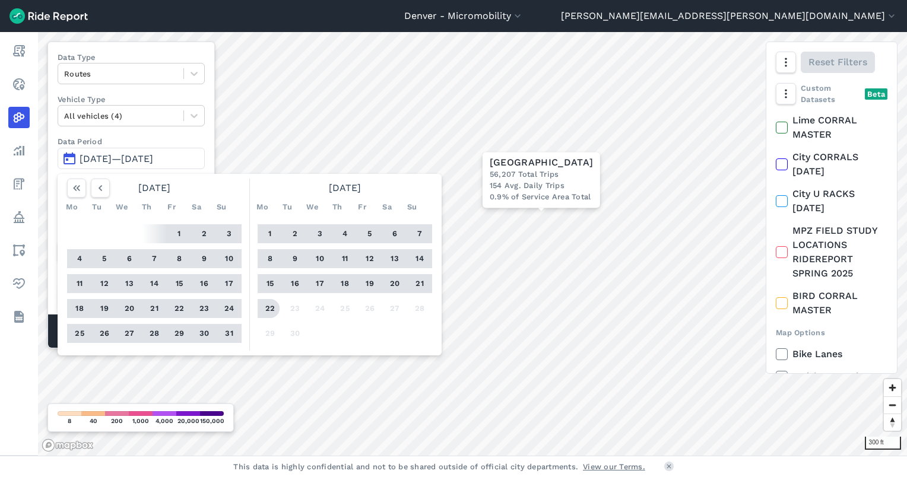
click at [271, 307] on button "22" at bounding box center [269, 308] width 19 height 19
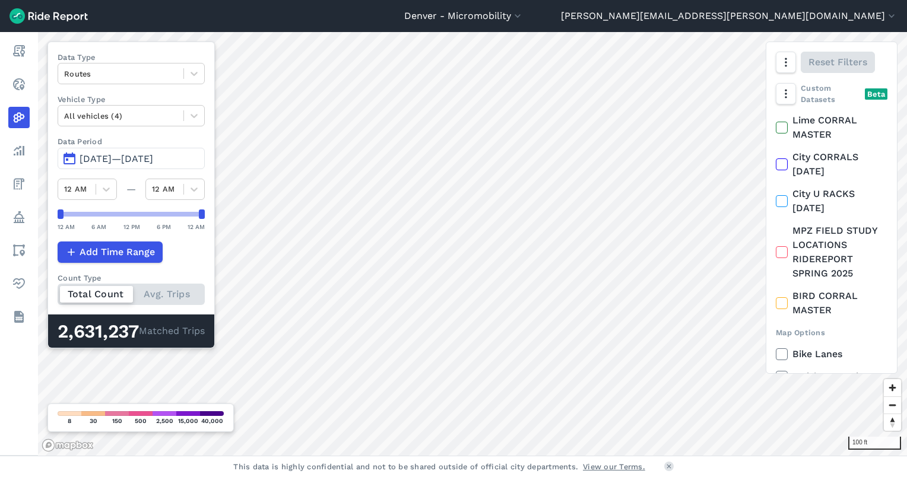
click at [71, 157] on button "[DATE]—[DATE]" at bounding box center [131, 158] width 147 height 21
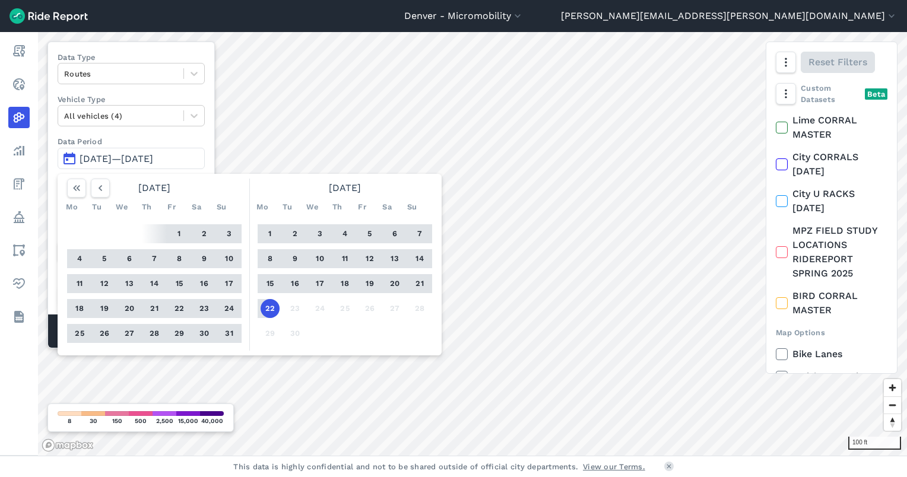
click at [72, 160] on button "[DATE]—[DATE]" at bounding box center [131, 158] width 147 height 21
